Goal: Transaction & Acquisition: Download file/media

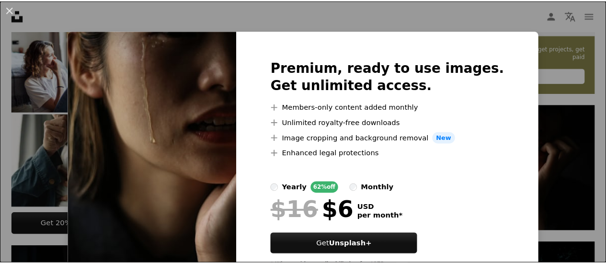
scroll to position [0, 0]
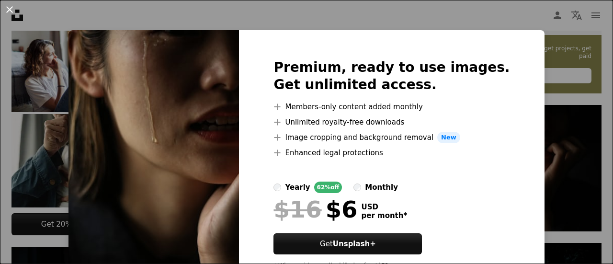
click at [9, 14] on button "An X shape" at bounding box center [9, 9] width 11 height 11
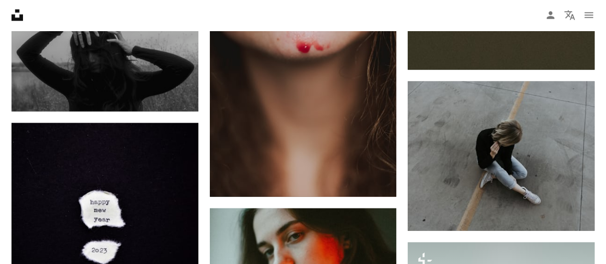
scroll to position [987, 0]
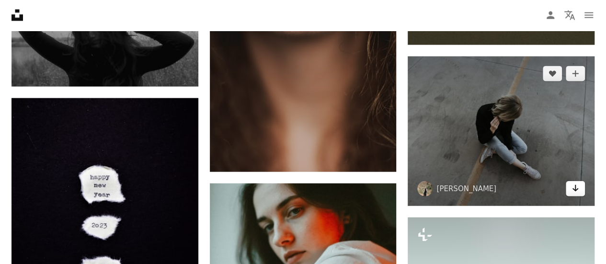
click at [576, 186] on icon "Arrow pointing down" at bounding box center [576, 188] width 8 height 11
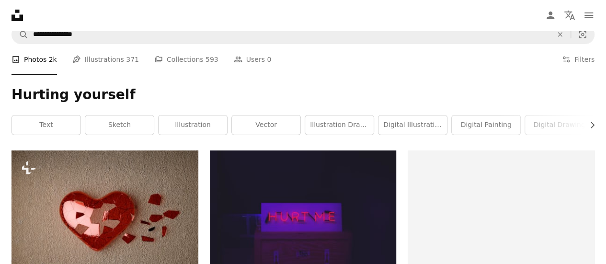
scroll to position [0, 0]
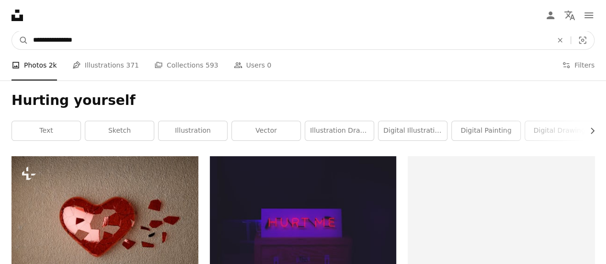
click at [126, 47] on input "**********" at bounding box center [288, 40] width 521 height 18
type input "*"
type input "**********"
click at [12, 31] on button "A magnifying glass" at bounding box center [20, 40] width 16 height 18
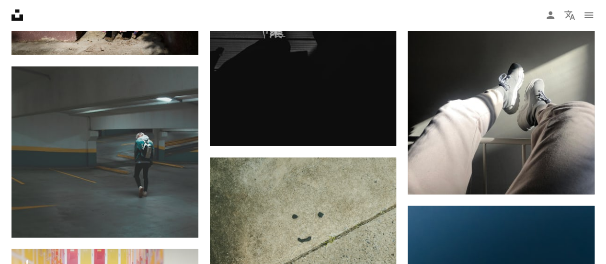
scroll to position [1140, 0]
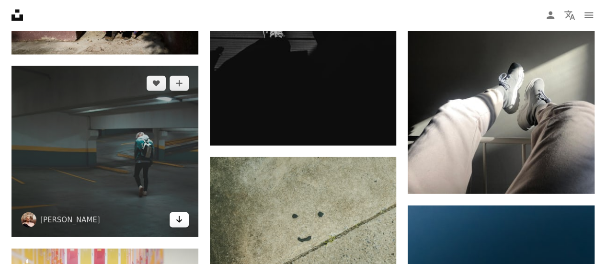
click at [181, 221] on icon "Arrow pointing down" at bounding box center [179, 219] width 8 height 11
